Goal: Task Accomplishment & Management: Manage account settings

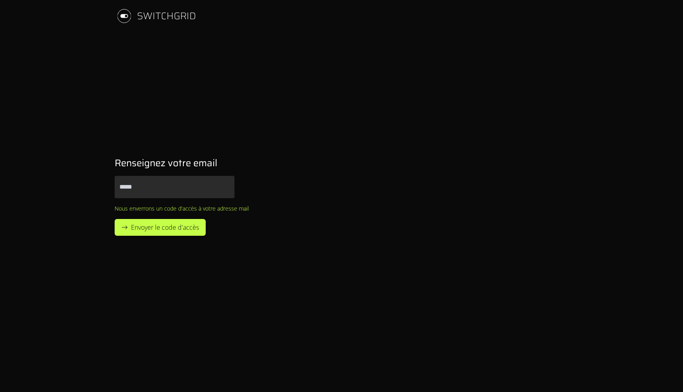
type input "******"
